Goal: Check status: Check status

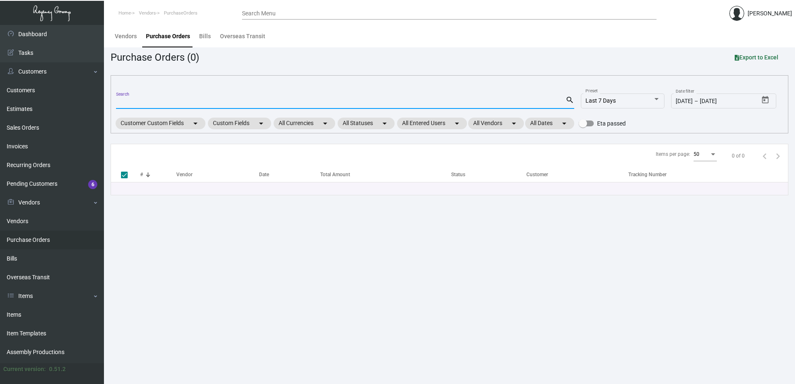
click at [172, 103] on input "Search" at bounding box center [341, 102] width 450 height 7
type input "107111"
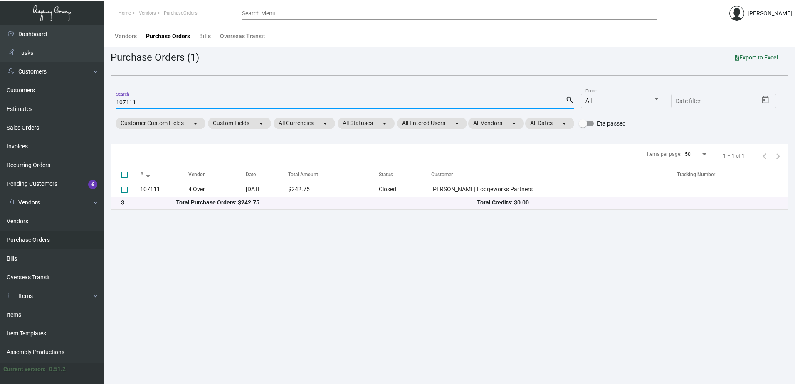
checkbox input "false"
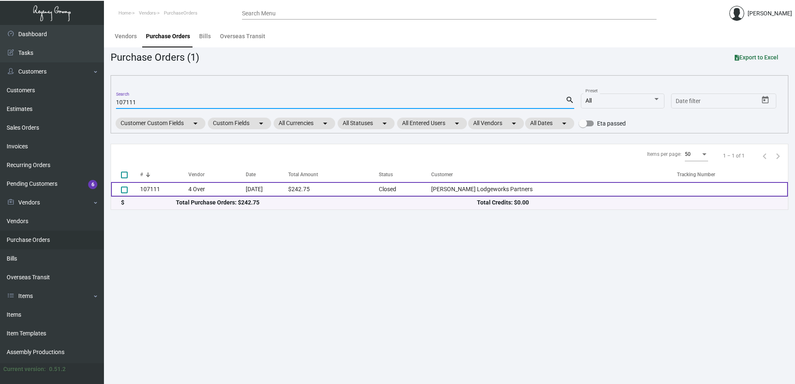
type input "107111"
click at [368, 194] on td "$242.75" at bounding box center [333, 189] width 91 height 15
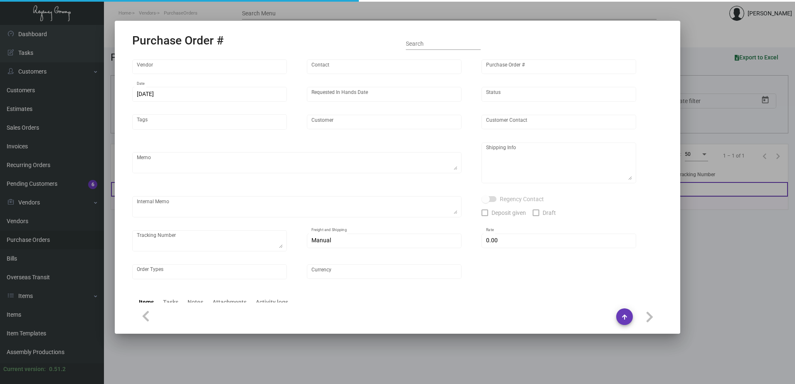
type input "4 Over"
type input "107111"
type input "[DATE]"
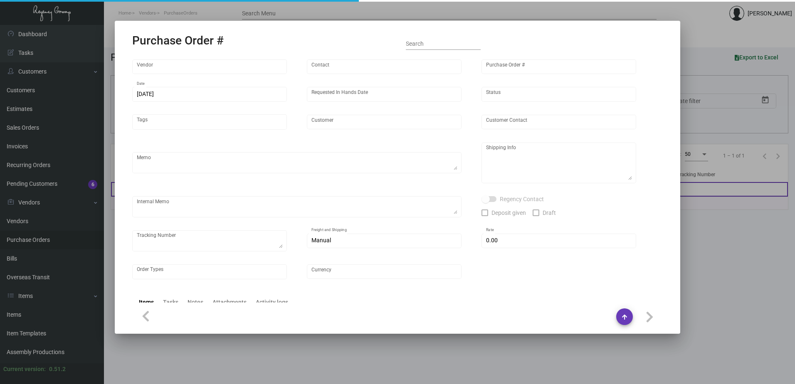
type input "[PERSON_NAME] Lodgeworks Partners"
type textarea "Regency Group NJ - [PERSON_NAME] [STREET_ADDRESS]"
type textarea "this will go to the NJ warehouse.$2.98 + 3.09 -- handling fee J4640095929"
checkbox input "true"
type input "$ 0.00"
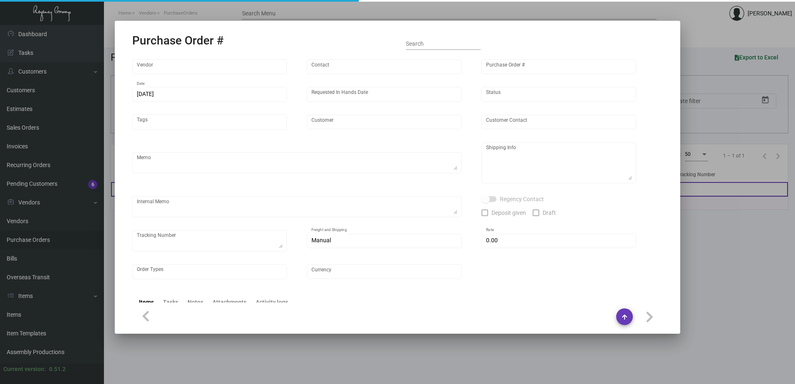
type input "United States Dollar $"
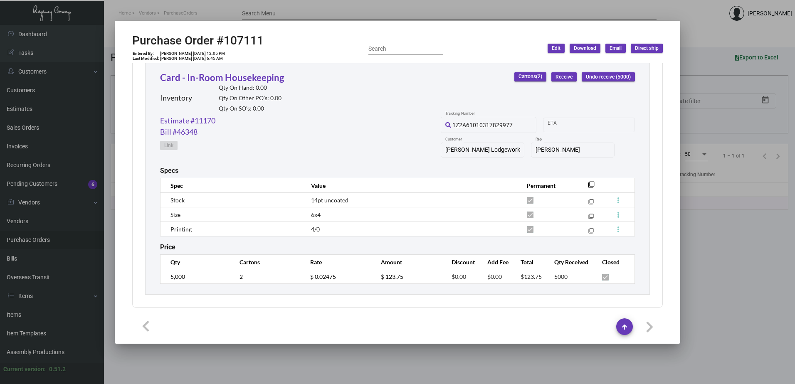
scroll to position [421, 0]
